Goal: Navigation & Orientation: Find specific page/section

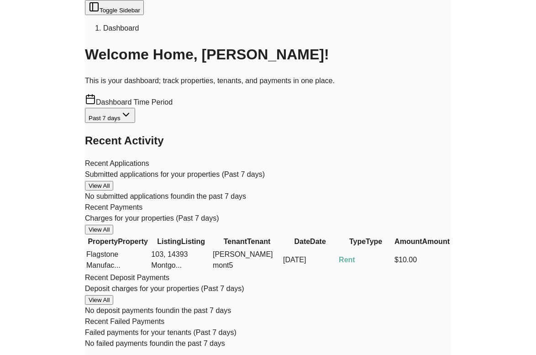
scroll to position [19, 0]
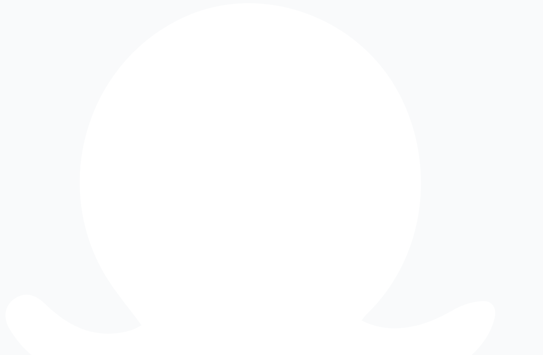
type input "**********"
